Goal: Information Seeking & Learning: Learn about a topic

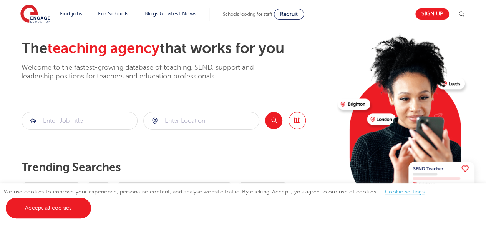
scroll to position [33, 0]
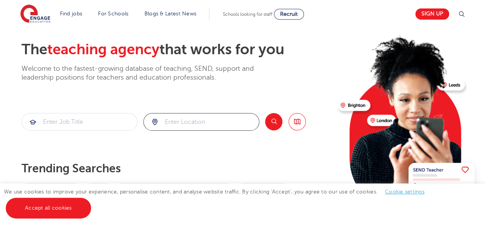
click at [209, 123] on input "search" at bounding box center [201, 121] width 115 height 17
type input "new cross"
click button "Submit" at bounding box center [0, 0] width 0 height 0
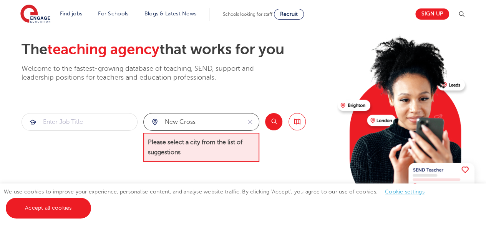
click at [209, 123] on input "new cross" at bounding box center [193, 121] width 98 height 17
click at [246, 122] on button "reset" at bounding box center [250, 121] width 18 height 17
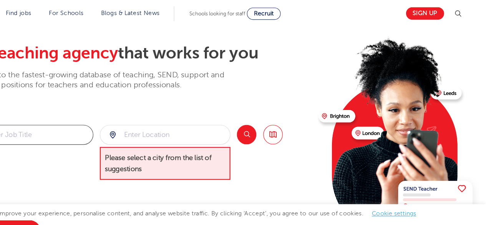
click at [120, 114] on input "search" at bounding box center [79, 121] width 115 height 17
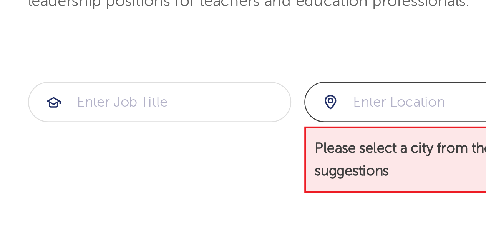
click at [165, 118] on input "search" at bounding box center [201, 121] width 115 height 17
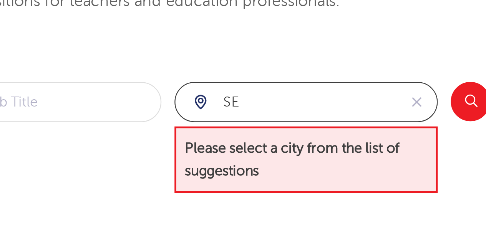
type input "S"
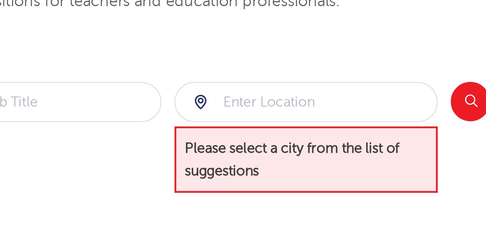
click at [269, 123] on button "Search" at bounding box center [273, 121] width 17 height 17
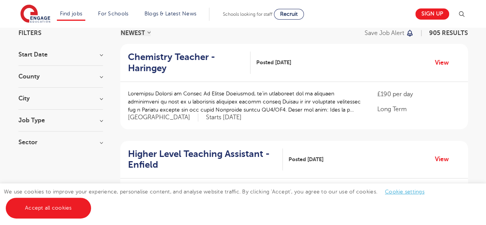
scroll to position [80, 0]
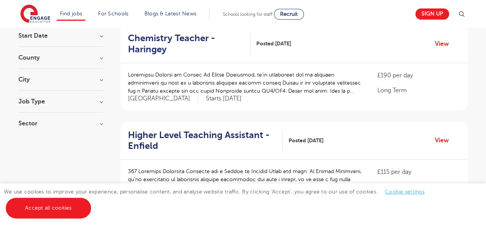
click at [81, 56] on h3 "County" at bounding box center [60, 58] width 85 height 6
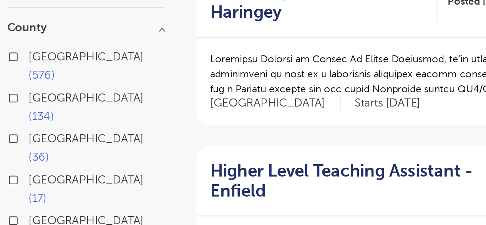
click at [38, 181] on button "Show more" at bounding box center [34, 184] width 33 height 7
click at [38, 181] on span "Kirklees" at bounding box center [41, 184] width 22 height 7
click at [35, 181] on input "Kirklees 12" at bounding box center [32, 183] width 5 height 5
checkbox input "true"
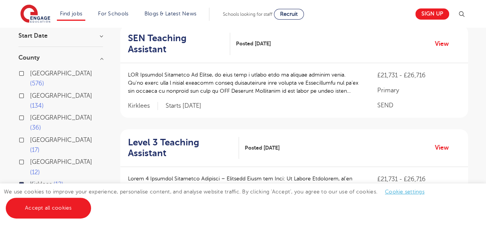
scroll to position [80, 0]
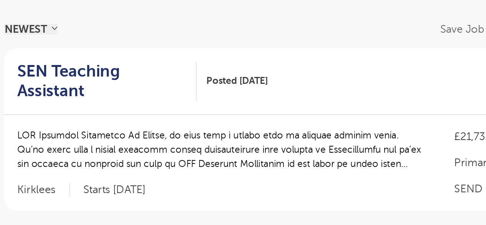
click at [265, 121] on p at bounding box center [245, 126] width 234 height 24
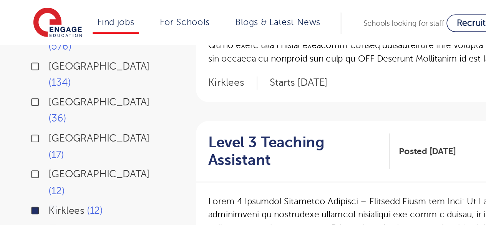
scroll to position [135, 0]
click at [23, 124] on div "Kirklees 12" at bounding box center [60, 130] width 85 height 12
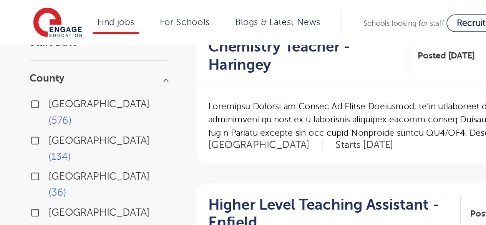
scroll to position [84, 0]
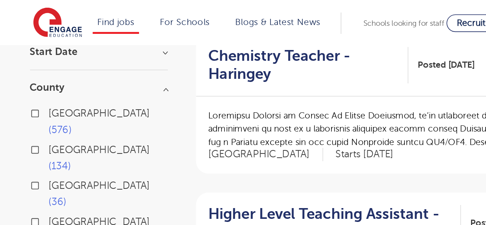
click at [30, 69] on label "London 576" at bounding box center [66, 75] width 73 height 20
click at [30, 69] on input "London 576" at bounding box center [32, 68] width 5 height 5
click at [41, 69] on span "[GEOGRAPHIC_DATA]" at bounding box center [61, 69] width 62 height 7
click at [35, 69] on input "London 576" at bounding box center [32, 68] width 5 height 5
click at [41, 69] on span "[GEOGRAPHIC_DATA]" at bounding box center [61, 69] width 62 height 7
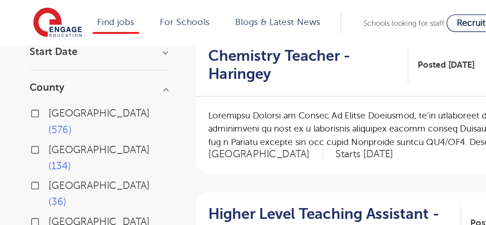
click at [35, 69] on input "London 576" at bounding box center [32, 68] width 5 height 5
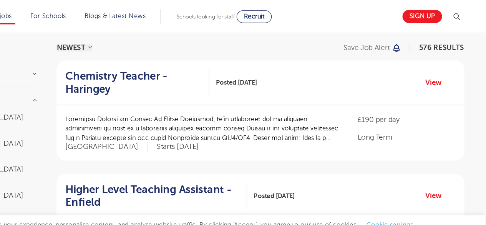
scroll to position [54, 0]
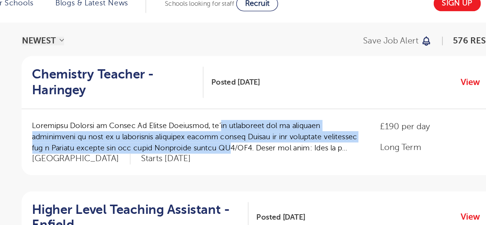
drag, startPoint x: 264, startPoint y: 103, endPoint x: 255, endPoint y: 121, distance: 19.4
click at [255, 121] on p at bounding box center [245, 109] width 234 height 24
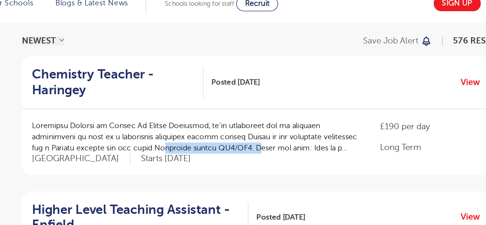
drag, startPoint x: 213, startPoint y: 113, endPoint x: 284, endPoint y: 113, distance: 71.1
click at [284, 113] on p at bounding box center [245, 109] width 234 height 24
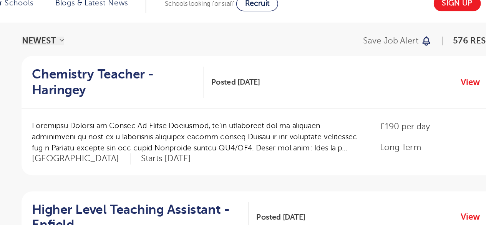
drag, startPoint x: 307, startPoint y: 116, endPoint x: 344, endPoint y: 117, distance: 36.9
click at [344, 117] on p at bounding box center [245, 109] width 234 height 24
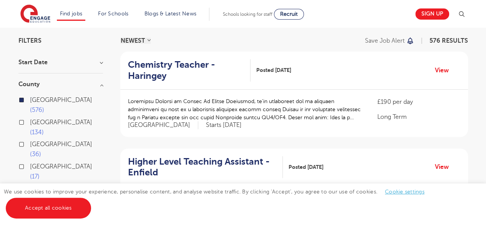
scroll to position [53, 0]
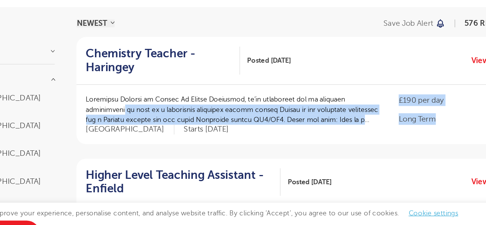
drag, startPoint x: 367, startPoint y: 105, endPoint x: 414, endPoint y: 124, distance: 51.2
click at [414, 124] on div "£190 per day Long Term London Starts October 2025" at bounding box center [294, 113] width 348 height 47
click at [414, 124] on div "£190 per day Long Term London Starts October 2025" at bounding box center [418, 113] width 83 height 32
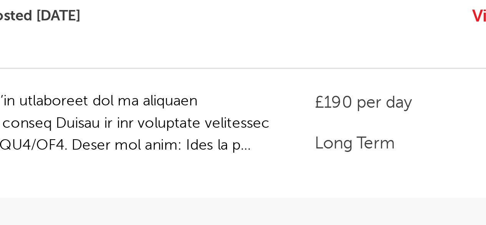
scroll to position [54, 0]
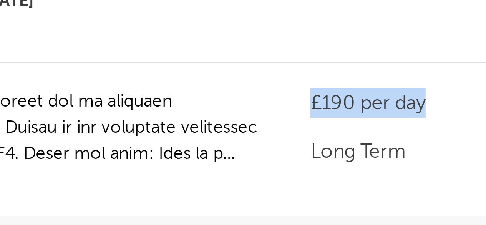
drag, startPoint x: 373, startPoint y: 100, endPoint x: 422, endPoint y: 105, distance: 49.9
click at [422, 105] on div "£190 per day Long Term London Starts October 2025" at bounding box center [294, 113] width 348 height 47
click at [422, 105] on p "£190 per day" at bounding box center [418, 101] width 83 height 9
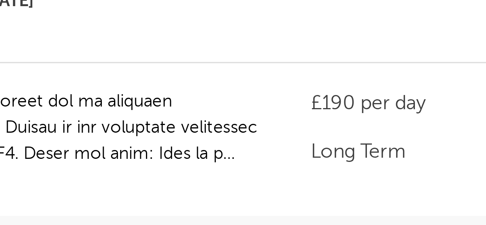
click at [422, 105] on p "£190 per day" at bounding box center [418, 101] width 83 height 9
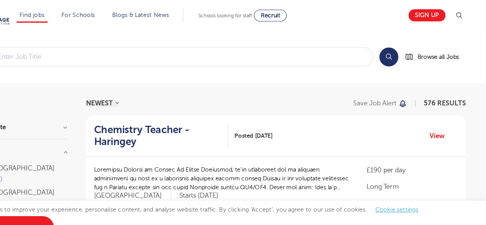
scroll to position [0, 0]
